Goal: Navigation & Orientation: Understand site structure

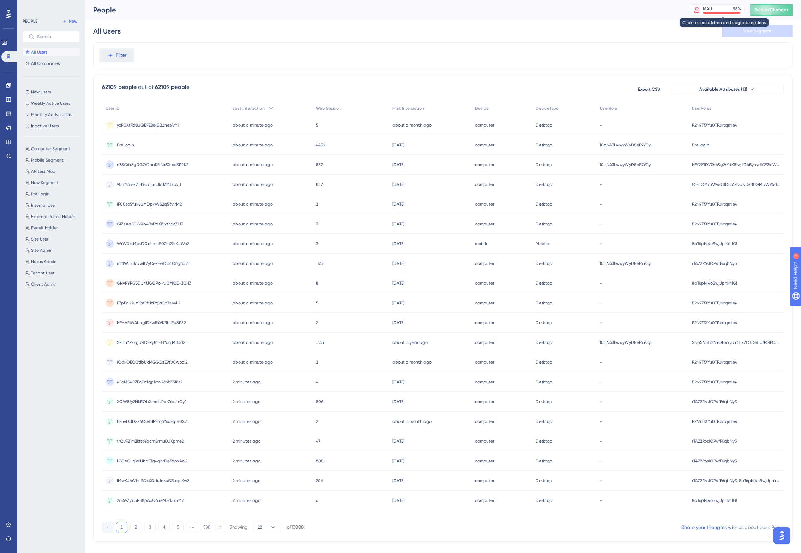
click at [712, 10] on div "MAU" at bounding box center [707, 9] width 9 height 6
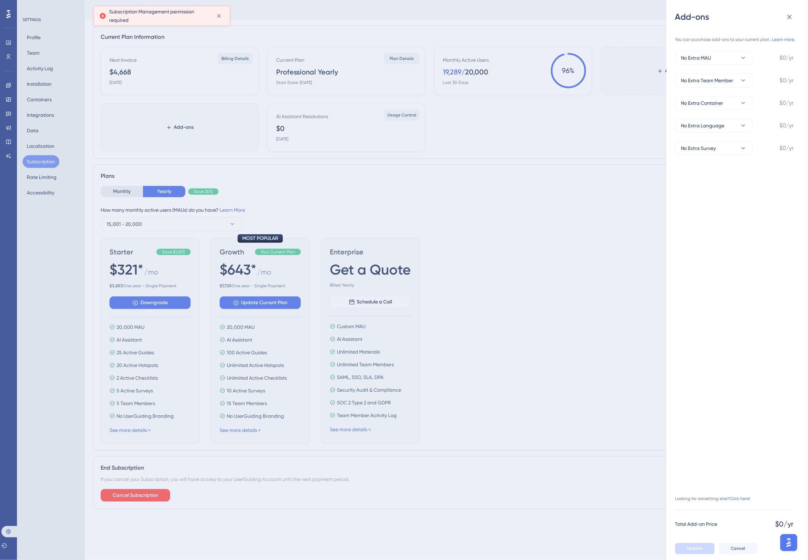
click at [412, 191] on div "Add-ons You can purchase add-ons to your current plan. Learn more. No Extra MAU…" at bounding box center [404, 280] width 808 height 560
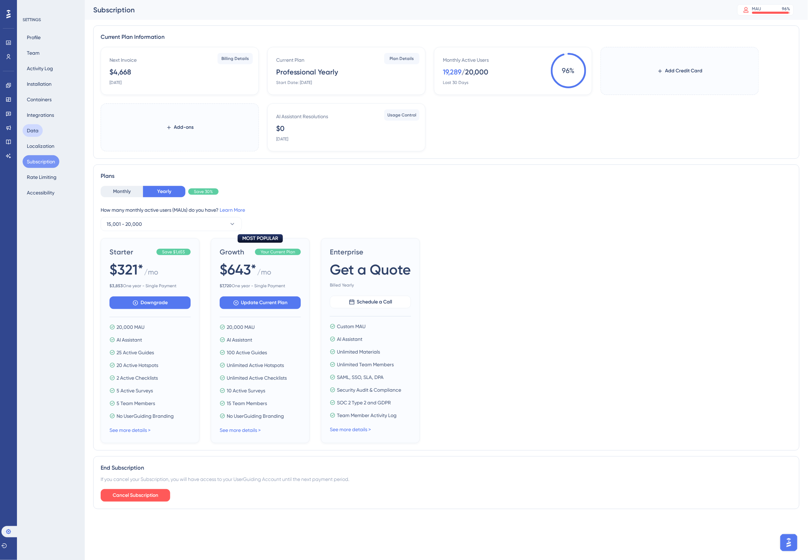
click at [36, 124] on button "Data" at bounding box center [33, 130] width 20 height 13
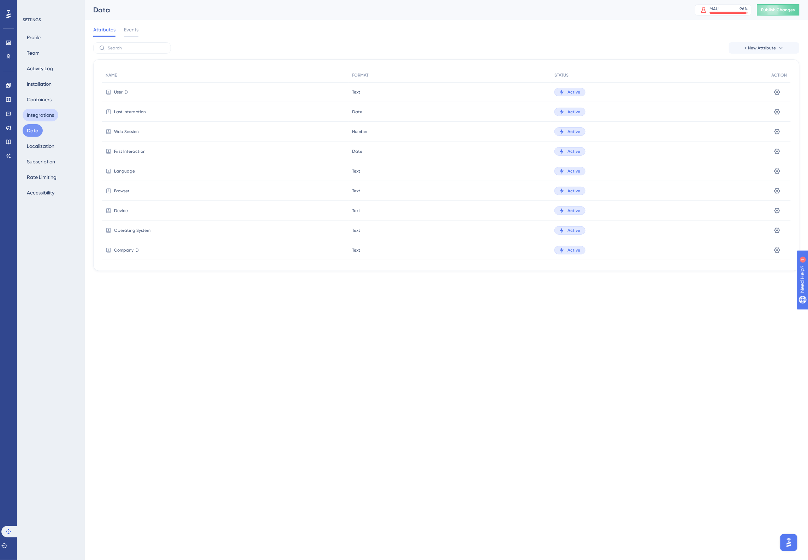
click at [40, 118] on button "Integrations" at bounding box center [41, 115] width 36 height 13
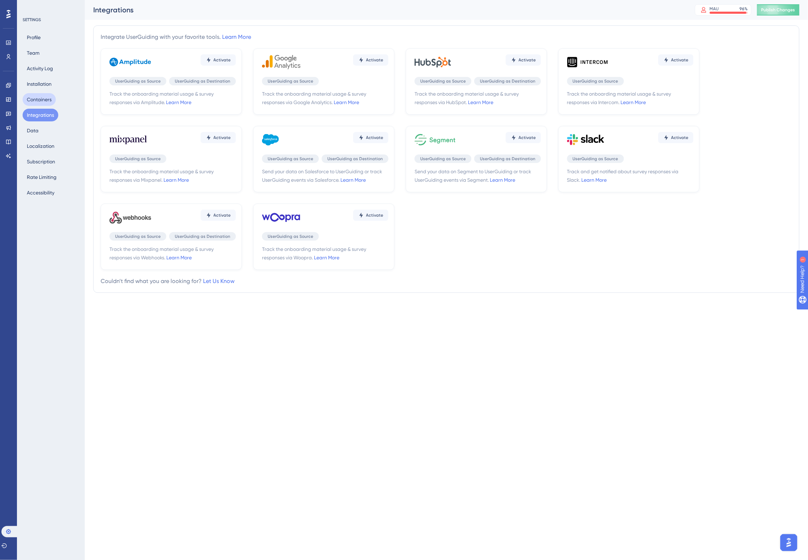
click at [36, 100] on button "Containers" at bounding box center [39, 99] width 33 height 13
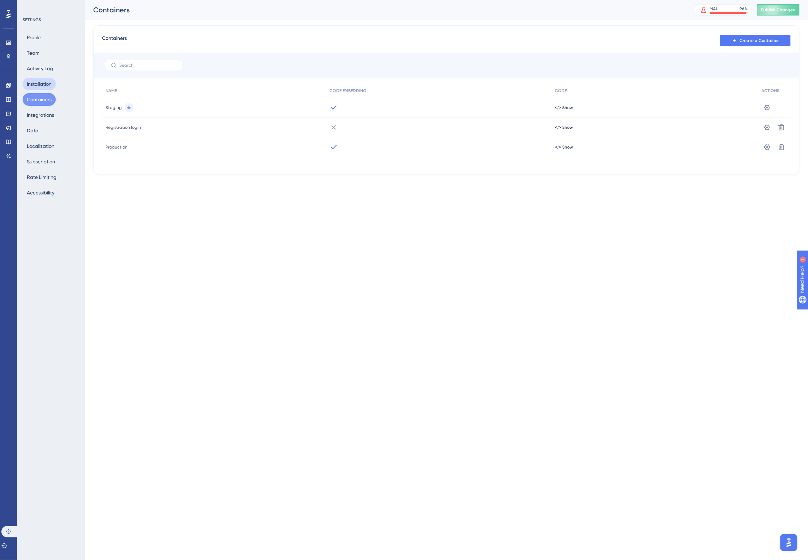
click at [34, 86] on button "Installation" at bounding box center [39, 84] width 33 height 13
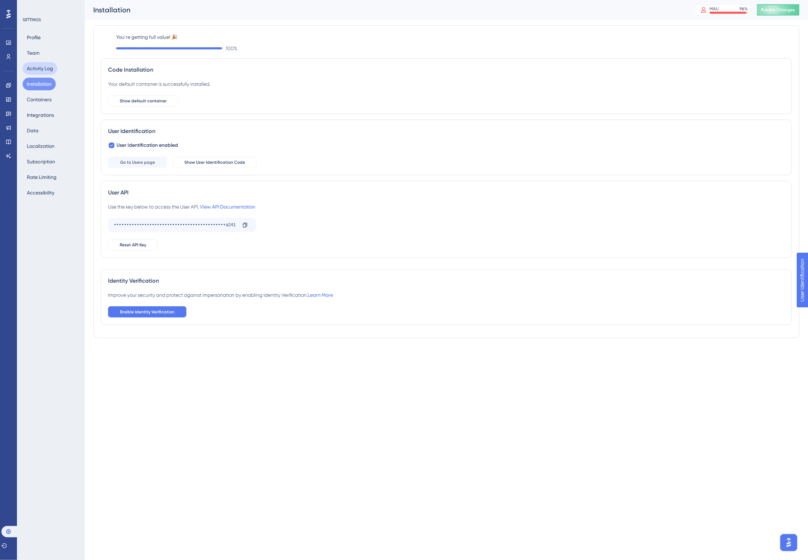
click at [36, 70] on button "Activity Log" at bounding box center [40, 68] width 35 height 13
